Goal: Book appointment/travel/reservation

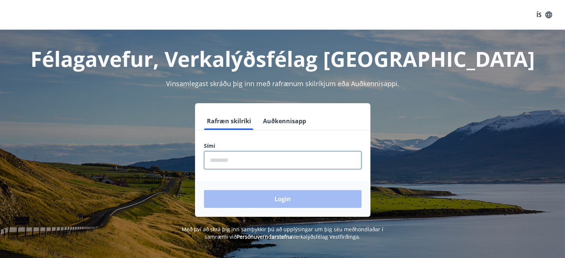
click at [242, 156] on input "phone" at bounding box center [282, 160] width 157 height 18
type input "********"
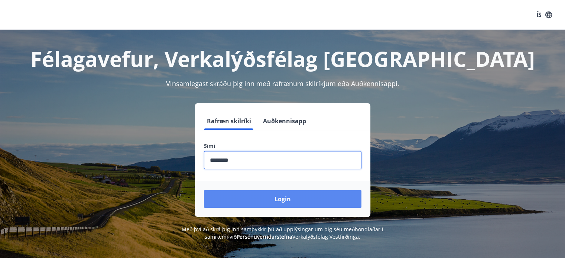
click at [270, 202] on button "Login" at bounding box center [282, 199] width 157 height 18
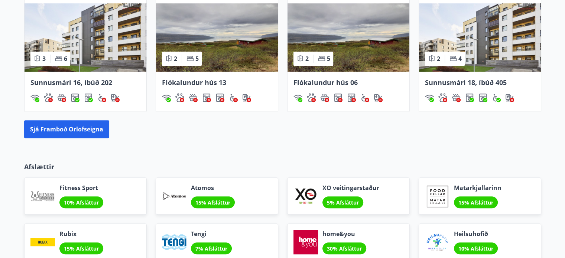
scroll to position [557, 0]
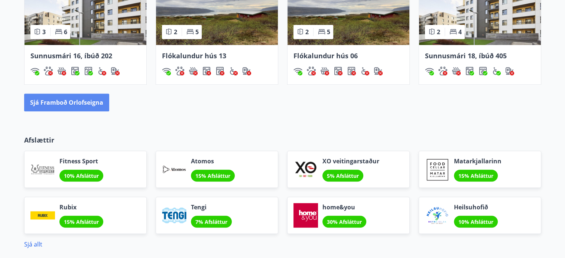
click at [83, 103] on button "Sjá framboð orlofseigna" at bounding box center [66, 103] width 85 height 18
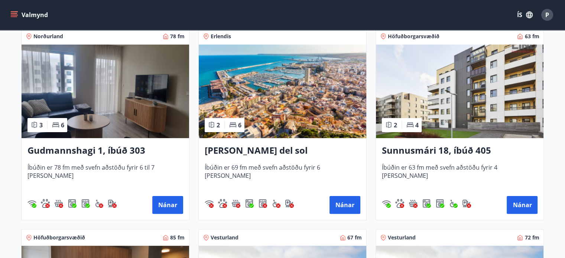
scroll to position [120, 0]
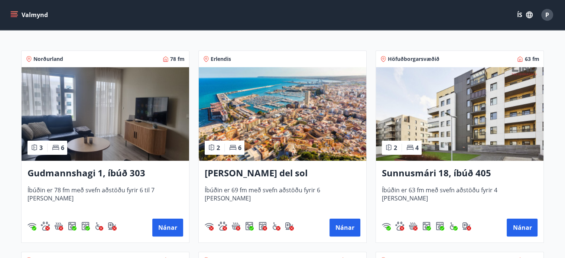
click at [95, 114] on img at bounding box center [105, 114] width 167 height 94
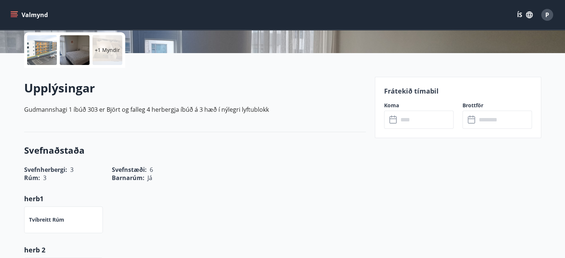
scroll to position [186, 0]
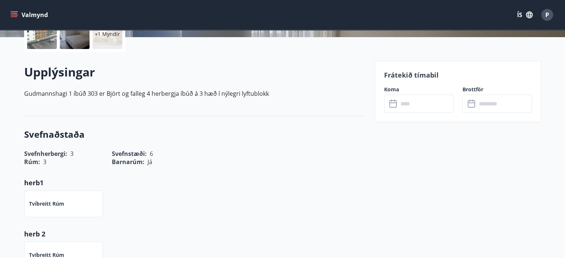
click at [417, 105] on input "text" at bounding box center [425, 104] width 55 height 18
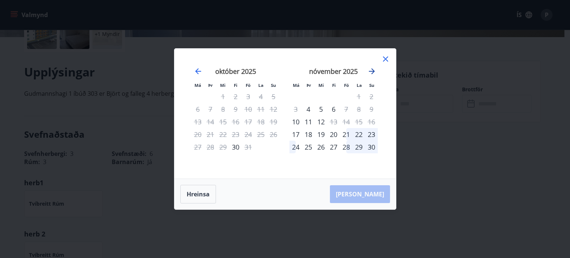
click at [370, 71] on icon "Move forward to switch to the next month." at bounding box center [372, 71] width 9 height 9
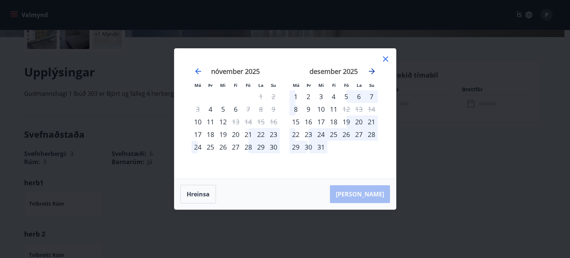
click at [374, 71] on icon "Move forward to switch to the next month." at bounding box center [372, 71] width 9 height 9
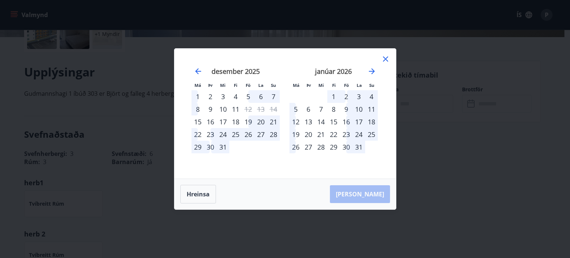
click at [249, 136] on div "26" at bounding box center [248, 134] width 13 height 13
click at [208, 147] on div "30" at bounding box center [210, 147] width 13 height 13
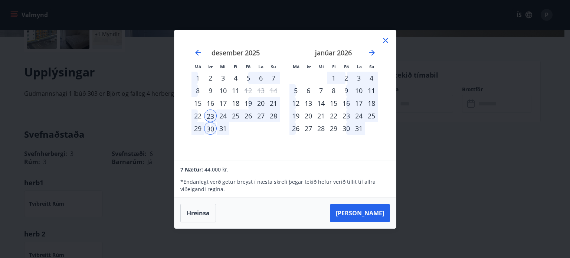
click at [261, 117] on div "27" at bounding box center [261, 116] width 13 height 13
click at [195, 217] on button "Hreinsa" at bounding box center [198, 213] width 36 height 19
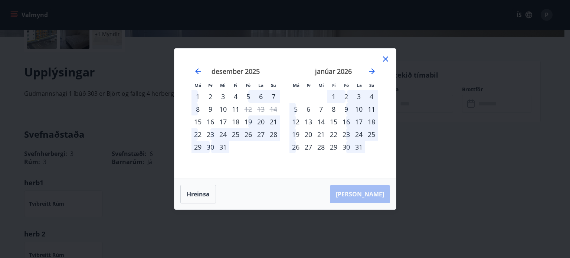
click at [245, 134] on div "26" at bounding box center [248, 134] width 13 height 13
click at [209, 195] on button "Hreinsa" at bounding box center [198, 194] width 36 height 19
click at [208, 120] on div "16" at bounding box center [210, 121] width 13 height 13
click at [200, 201] on button "Hreinsa" at bounding box center [198, 194] width 36 height 19
click at [211, 147] on div "30" at bounding box center [210, 147] width 13 height 13
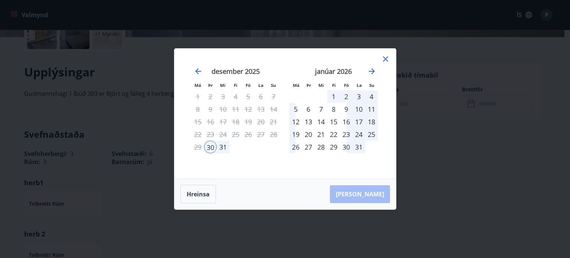
click at [309, 111] on div "6" at bounding box center [308, 109] width 13 height 13
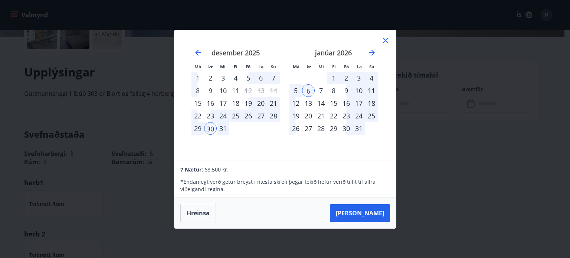
click at [385, 37] on icon at bounding box center [385, 40] width 9 height 9
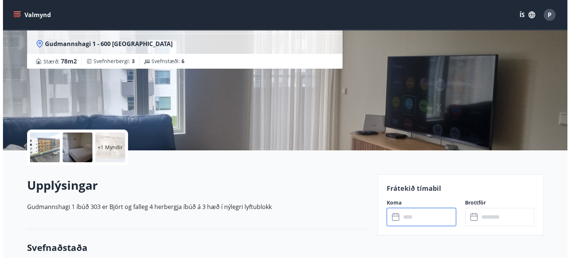
scroll to position [74, 0]
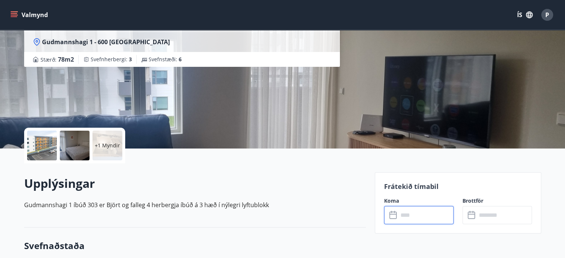
click at [47, 145] on div at bounding box center [42, 146] width 30 height 30
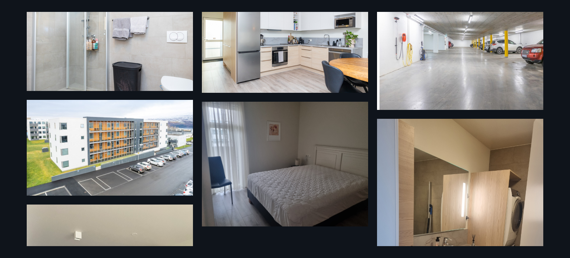
scroll to position [0, 0]
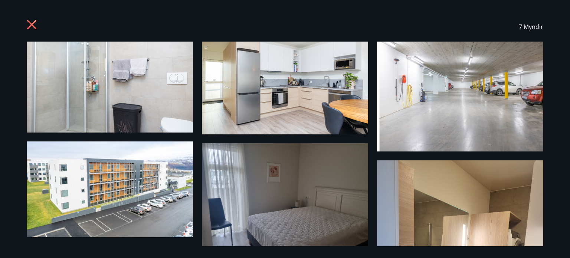
click at [127, 111] on img at bounding box center [110, 87] width 166 height 91
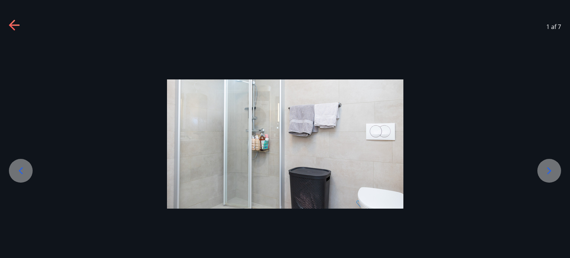
click at [555, 172] on icon at bounding box center [550, 171] width 12 height 12
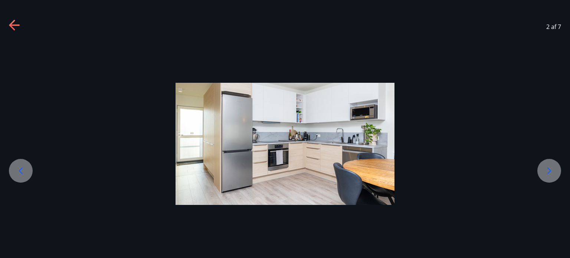
click at [555, 172] on icon at bounding box center [550, 171] width 12 height 12
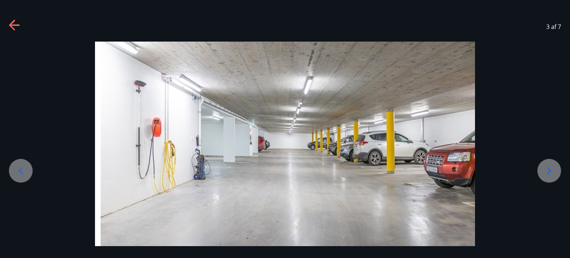
click at [555, 172] on icon at bounding box center [550, 171] width 12 height 12
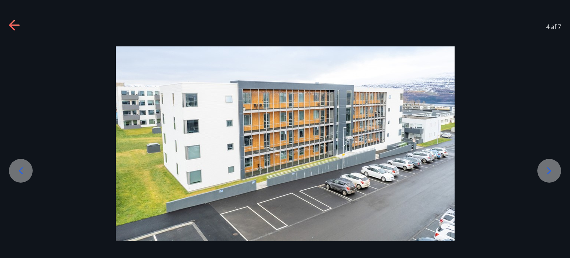
click at [555, 172] on icon at bounding box center [550, 171] width 12 height 12
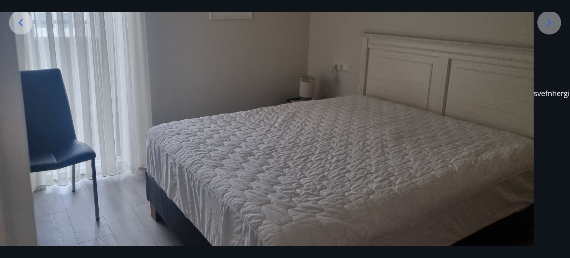
scroll to position [149, 0]
click at [559, 20] on div at bounding box center [550, 22] width 24 height 24
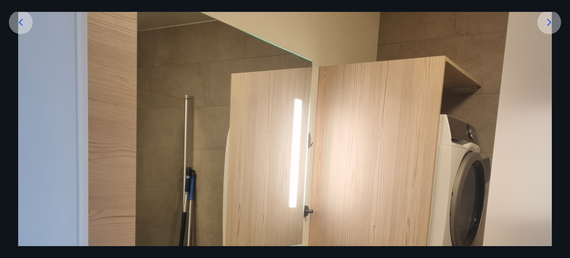
click at [550, 24] on icon at bounding box center [550, 22] width 4 height 7
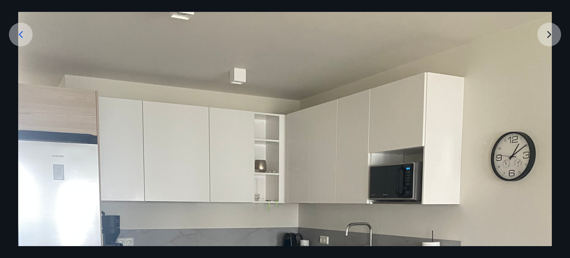
scroll to position [111, 0]
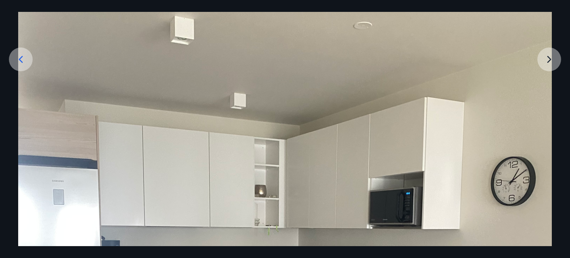
drag, startPoint x: 551, startPoint y: 55, endPoint x: 542, endPoint y: 66, distance: 14.5
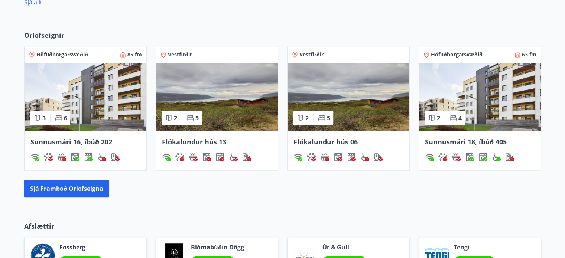
scroll to position [465, 0]
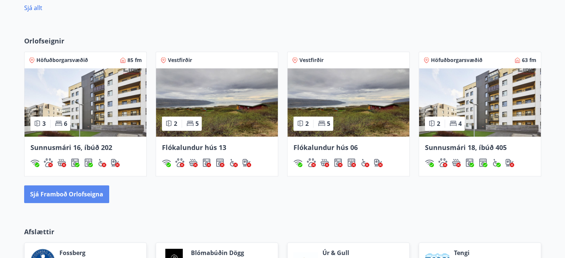
click at [60, 191] on button "Sjá framboð orlofseigna" at bounding box center [66, 194] width 85 height 18
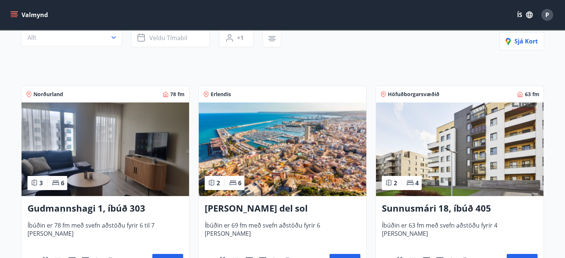
scroll to position [111, 0]
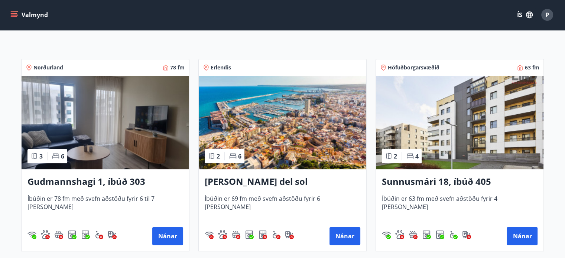
click at [110, 134] on img at bounding box center [105, 123] width 167 height 94
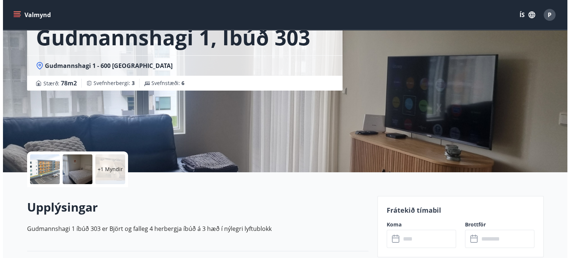
scroll to position [37, 0]
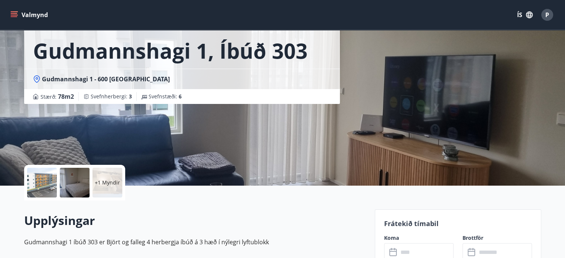
click at [45, 181] on div at bounding box center [42, 183] width 30 height 30
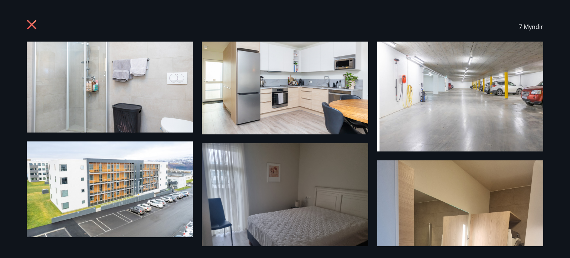
scroll to position [0, 0]
click at [225, 56] on img at bounding box center [285, 88] width 166 height 93
